Goal: Task Accomplishment & Management: Manage account settings

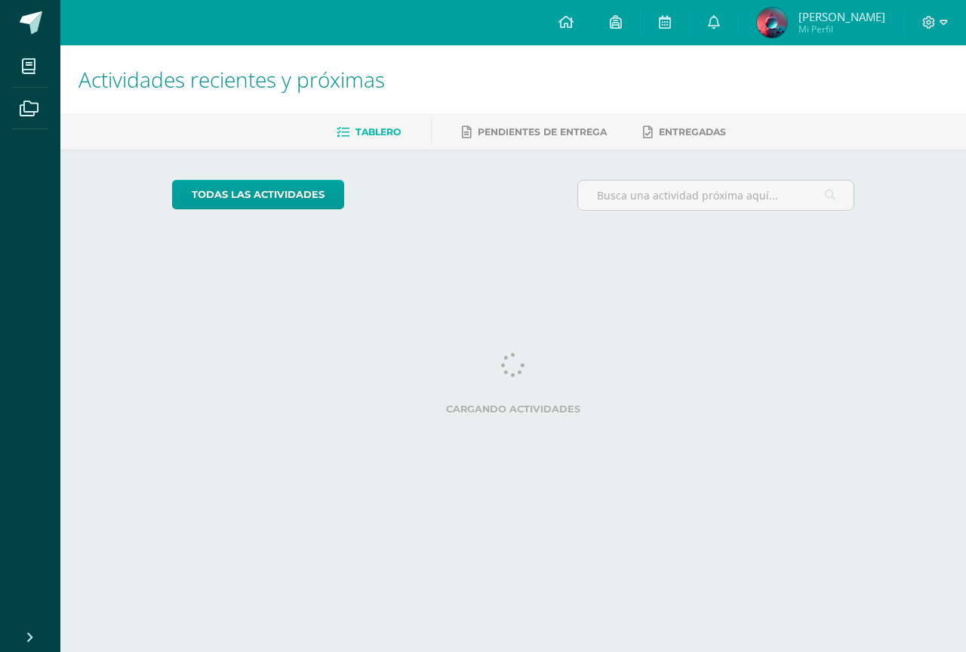
click at [948, 26] on div at bounding box center [935, 22] width 62 height 45
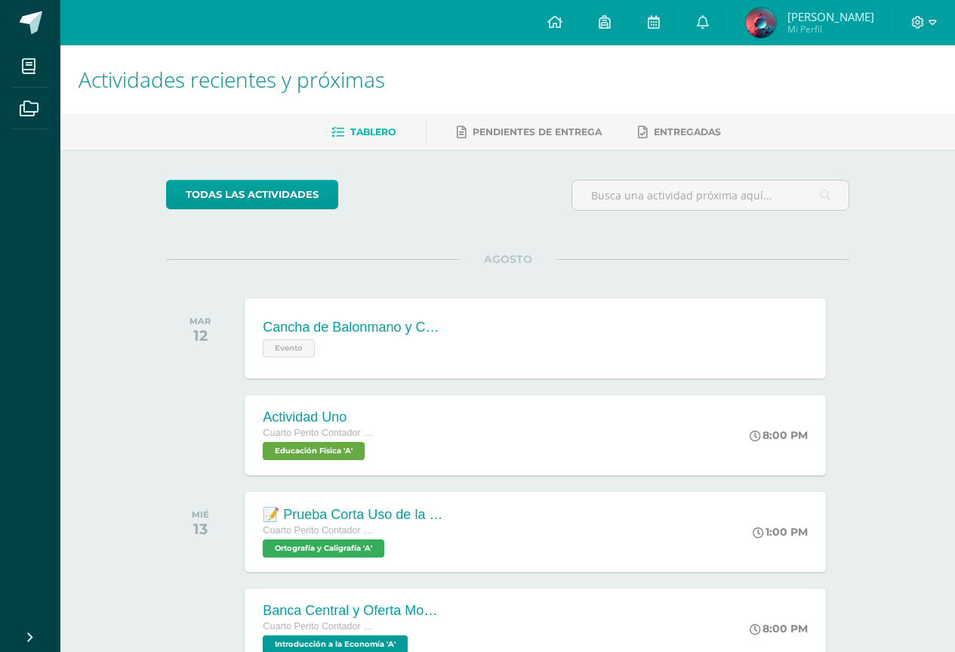
click at [936, 23] on div at bounding box center [924, 22] width 62 height 45
click at [929, 20] on icon at bounding box center [933, 23] width 8 height 14
click at [902, 102] on span "Cerrar sesión" at bounding box center [886, 103] width 68 height 14
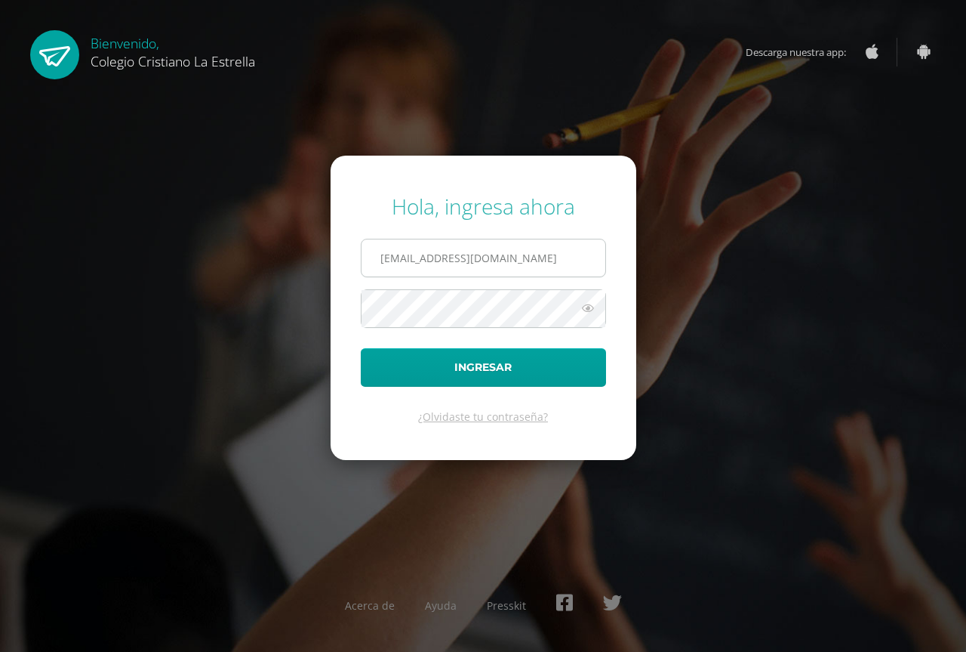
click at [565, 245] on input "107@laestrella.edu.gt" at bounding box center [484, 257] width 244 height 37
type input "638@laestrella.edu.gt"
click at [361, 348] on button "Ingresar" at bounding box center [483, 367] width 245 height 39
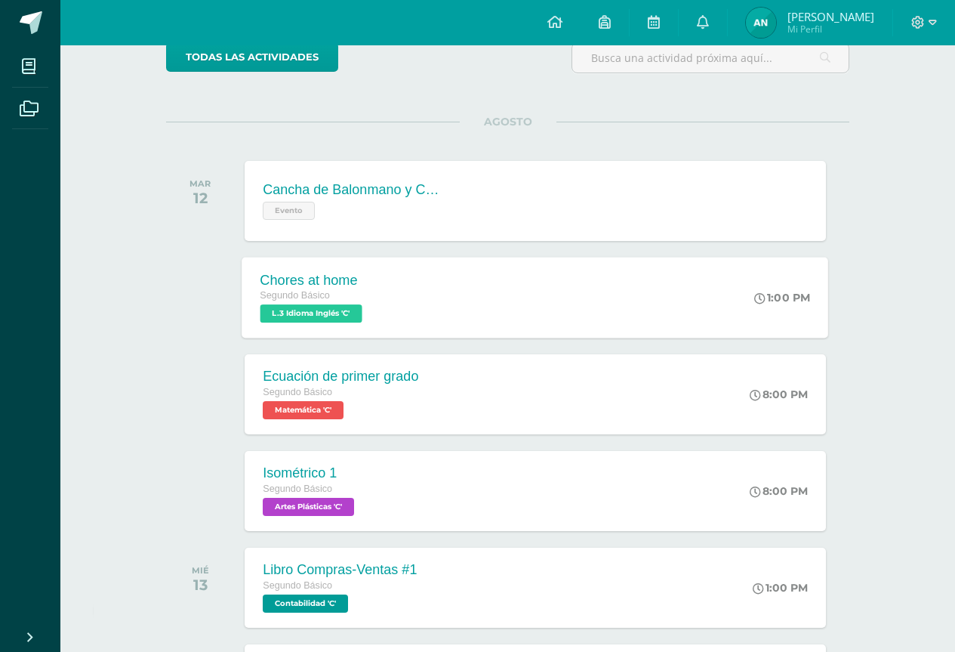
scroll to position [302, 0]
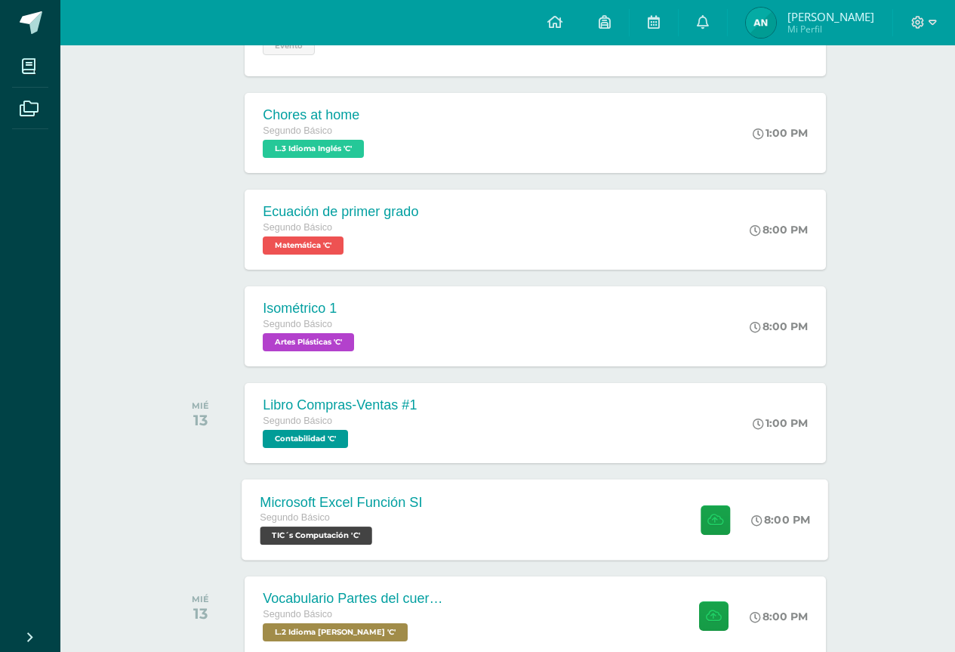
click at [608, 555] on div "Microsoft Excel Función SI Segundo Básico TIC´s Computación 'C' 8:00 PM Microso…" at bounding box center [535, 519] width 587 height 81
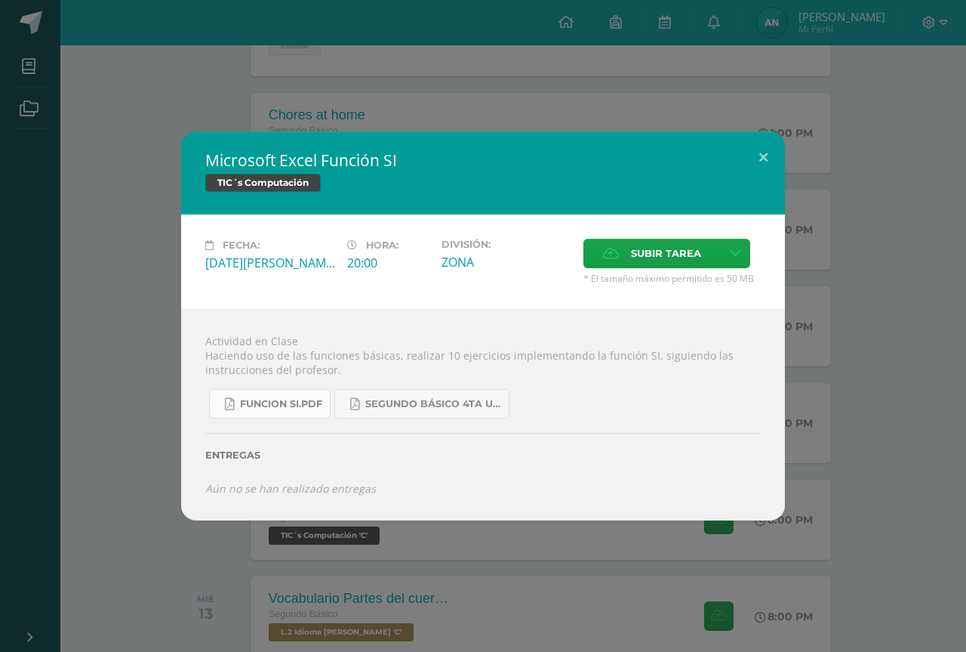
click at [315, 402] on span "FUNCION SI.pdf" at bounding box center [281, 404] width 82 height 12
click at [682, 260] on span "Subir tarea" at bounding box center [666, 253] width 70 height 28
click at [0, 0] on input "Subir tarea" at bounding box center [0, 0] width 0 height 0
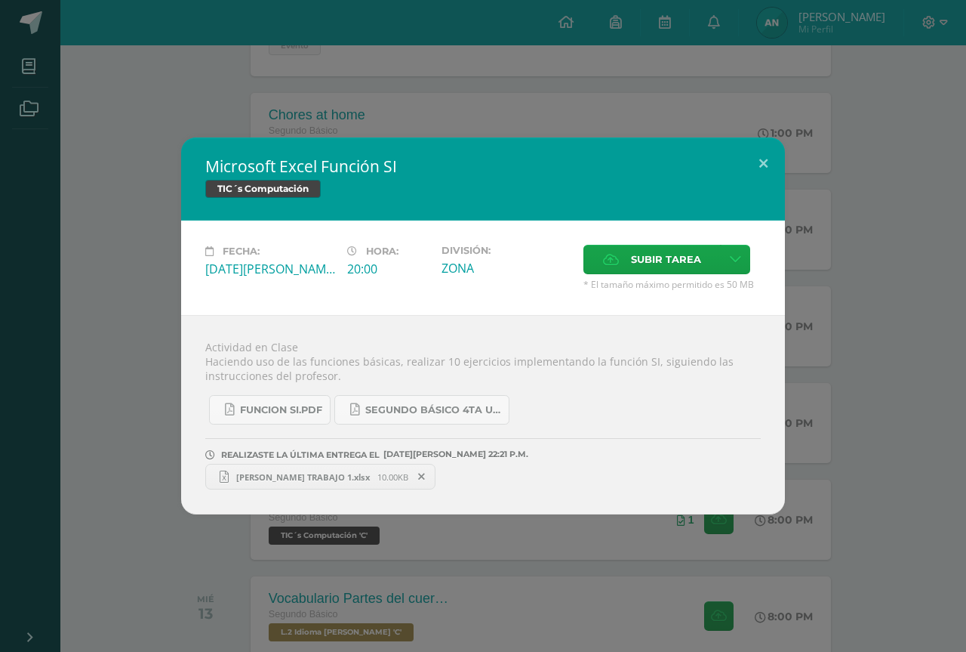
click at [259, 469] on link "ALYSSON NOJ TRABAJO 1.xlsx 10.00KB" at bounding box center [320, 477] width 230 height 26
click at [309, 482] on link "ALYSSON NOJ TRABAJO 1.xlsx 10.00KB" at bounding box center [320, 477] width 230 height 26
click at [796, 199] on div "Microsoft Excel Función SI TIC´s Computación Fecha: Miércoles 13 de Agosto Hora…" at bounding box center [483, 325] width 954 height 377
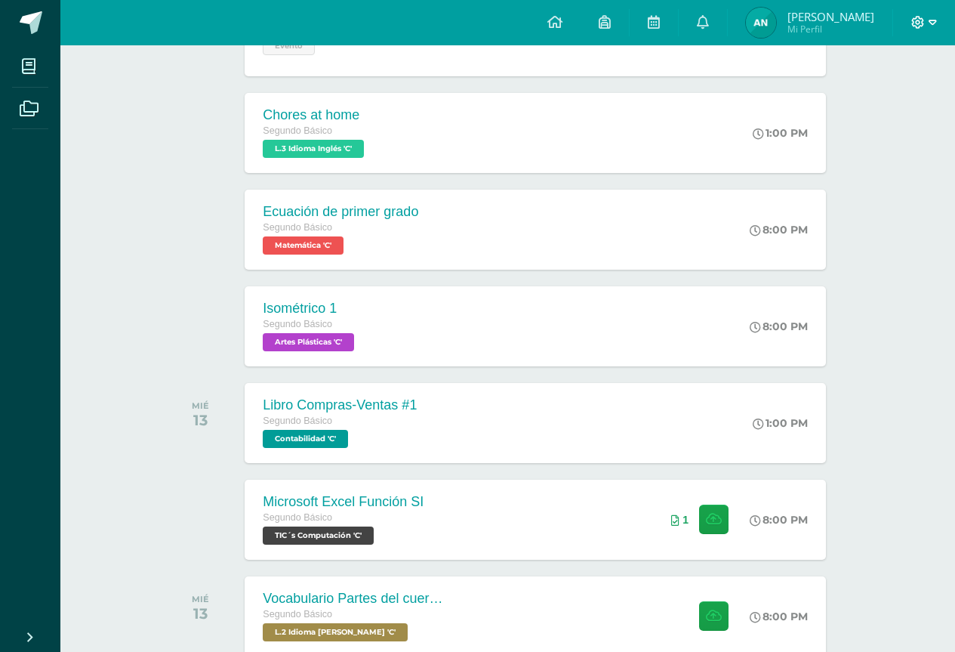
click at [930, 27] on icon at bounding box center [933, 23] width 8 height 14
click at [903, 102] on span "Cerrar sesión" at bounding box center [885, 103] width 68 height 14
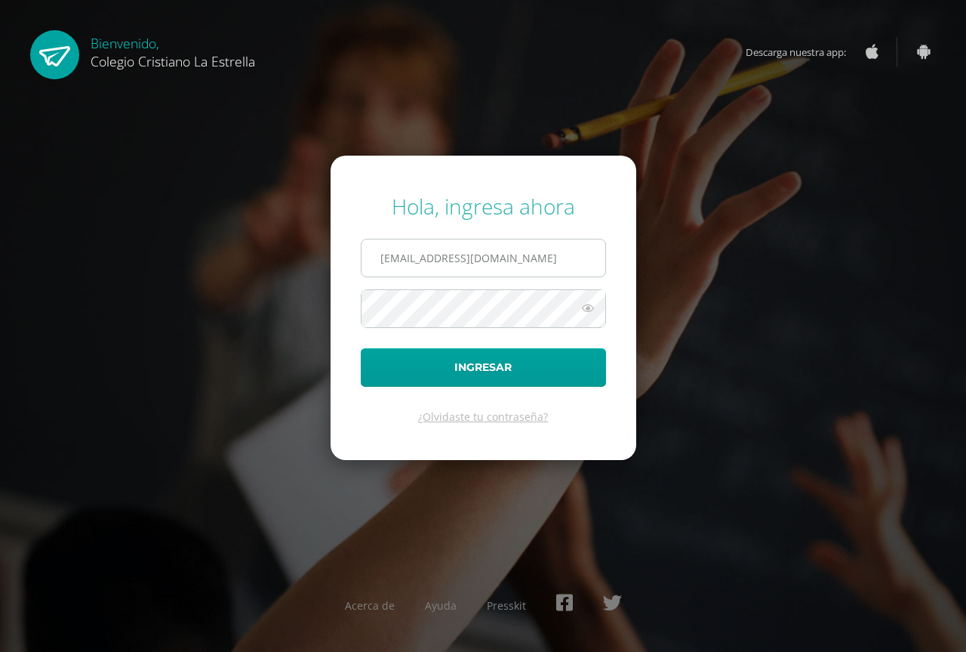
click at [513, 274] on input "638@laestrella.edu.gt" at bounding box center [484, 257] width 244 height 37
type input "901@laestrella.edu.gt"
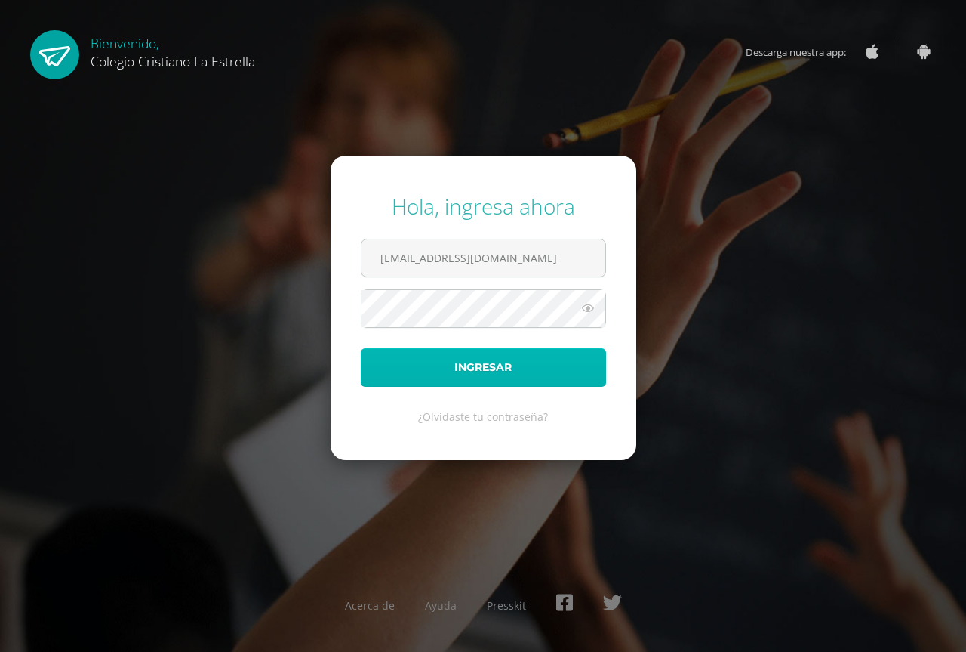
click at [495, 377] on button "Ingresar" at bounding box center [483, 367] width 245 height 39
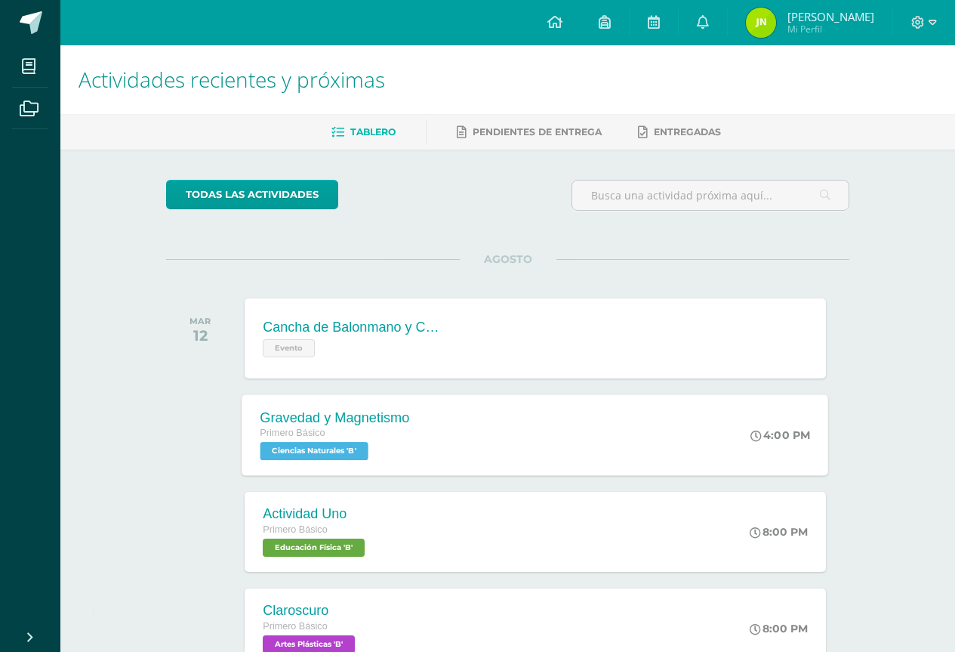
click at [475, 457] on div "Gravedad y Magnetismo Primero Básico Ciencias Naturales 'B' 4:00 PM Gravedad y …" at bounding box center [535, 434] width 587 height 81
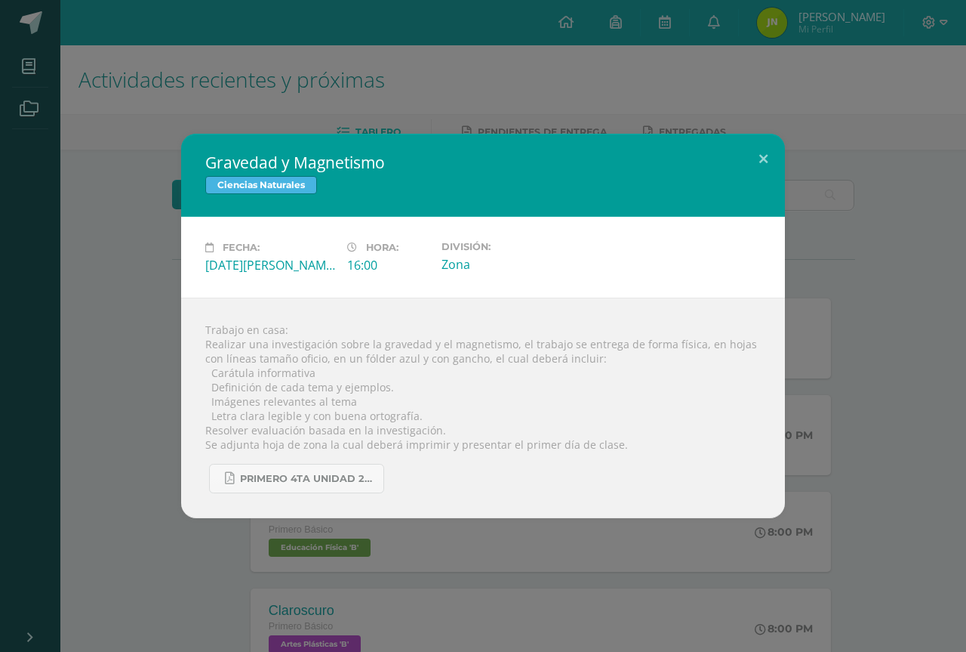
click at [491, 543] on div "Gravedad y Magnetismo Ciencias Naturales Fecha: Martes 12 de Agosto Hora: 16:00…" at bounding box center [483, 326] width 966 height 652
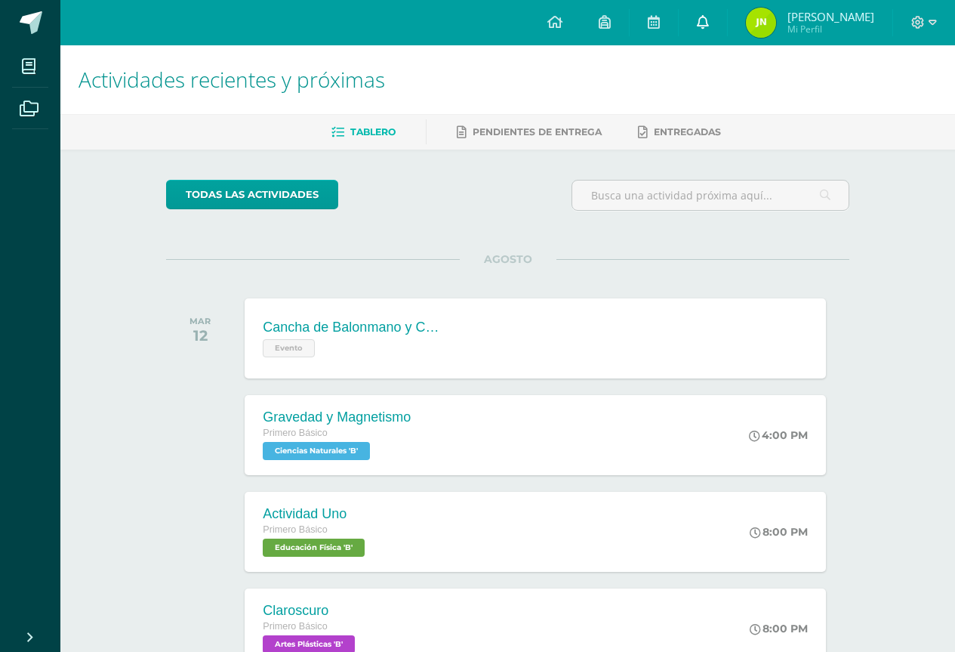
click at [727, 19] on link at bounding box center [703, 22] width 48 height 45
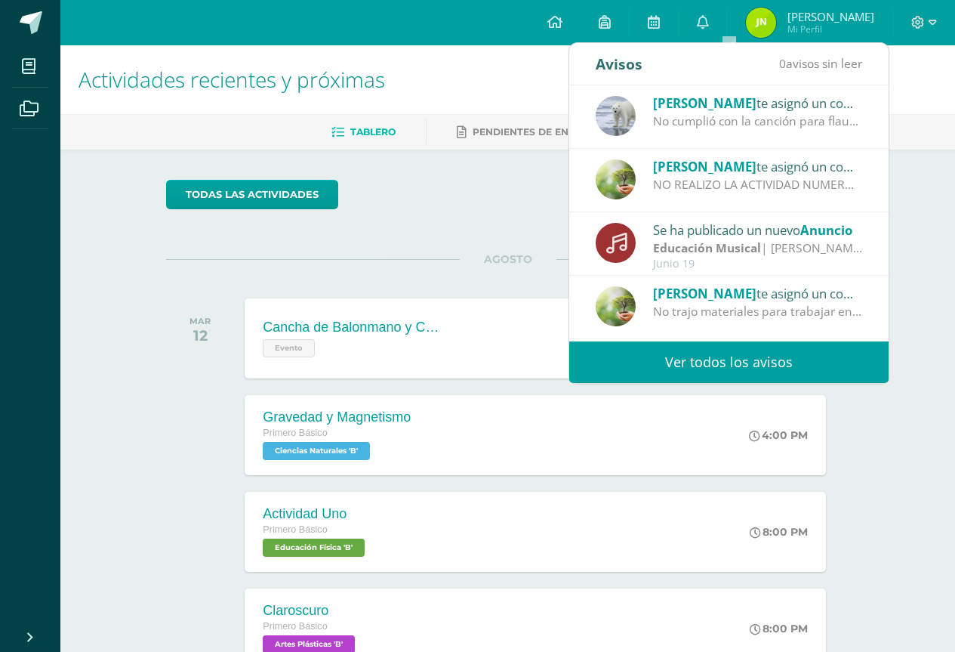
click at [782, 370] on link "Ver todos los avisos" at bounding box center [728, 362] width 319 height 42
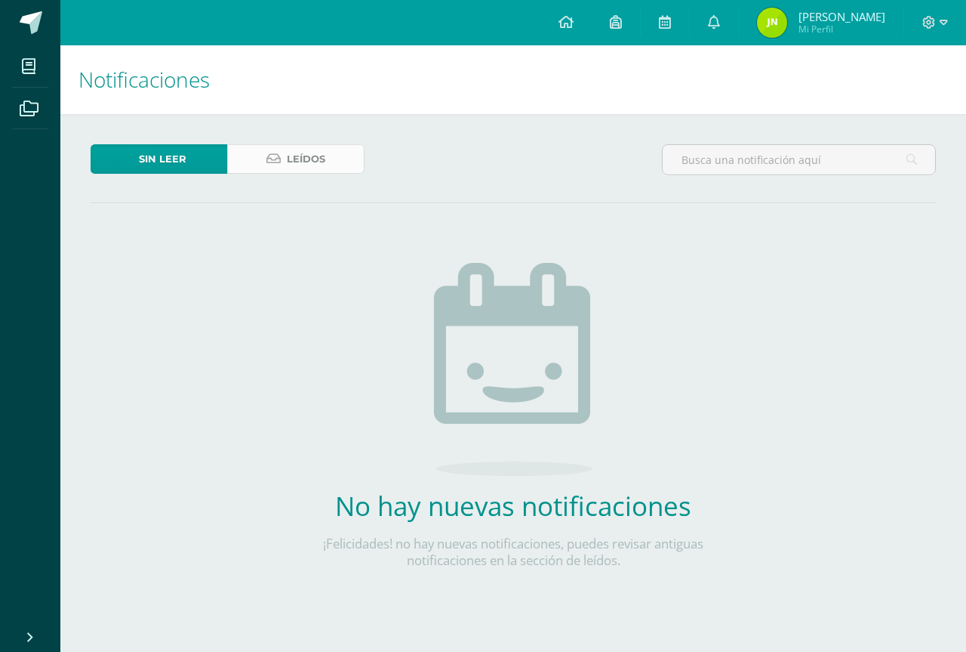
click at [298, 155] on span "Leídos" at bounding box center [306, 159] width 39 height 28
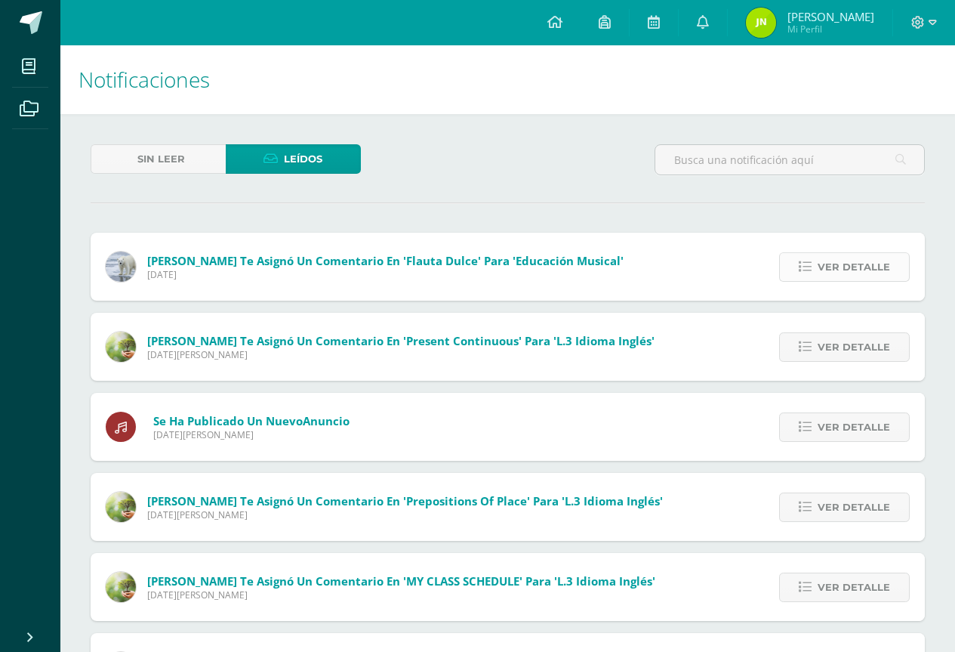
click at [876, 276] on span "Ver detalle" at bounding box center [854, 267] width 72 height 28
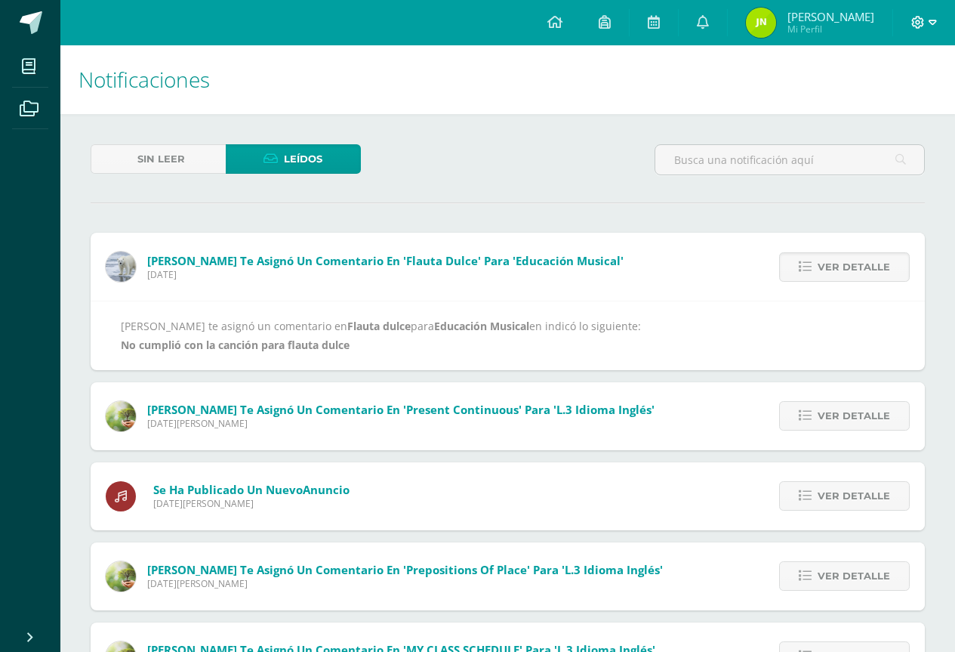
click at [934, 25] on icon at bounding box center [933, 23] width 8 height 14
click at [890, 114] on div "Configuración Cerrar sesión" at bounding box center [876, 92] width 119 height 59
click at [894, 110] on link "Cerrar sesión" at bounding box center [876, 103] width 119 height 22
